Goal: Task Accomplishment & Management: Use online tool/utility

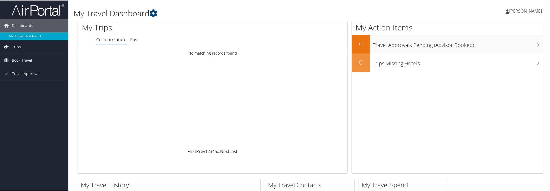
click at [17, 47] on span "Trips" at bounding box center [16, 46] width 9 height 13
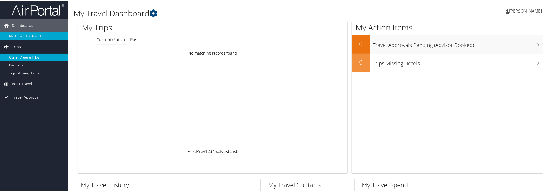
click at [39, 58] on link "Current/Future Trips" at bounding box center [34, 57] width 68 height 8
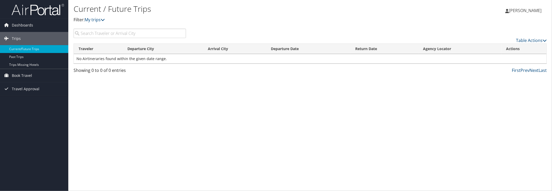
click at [131, 38] on input "search" at bounding box center [130, 33] width 112 height 9
click at [22, 78] on span "Book Travel" at bounding box center [22, 75] width 20 height 13
click at [38, 95] on link "Book/Manage Online Trips" at bounding box center [34, 94] width 68 height 8
